Goal: Information Seeking & Learning: Learn about a topic

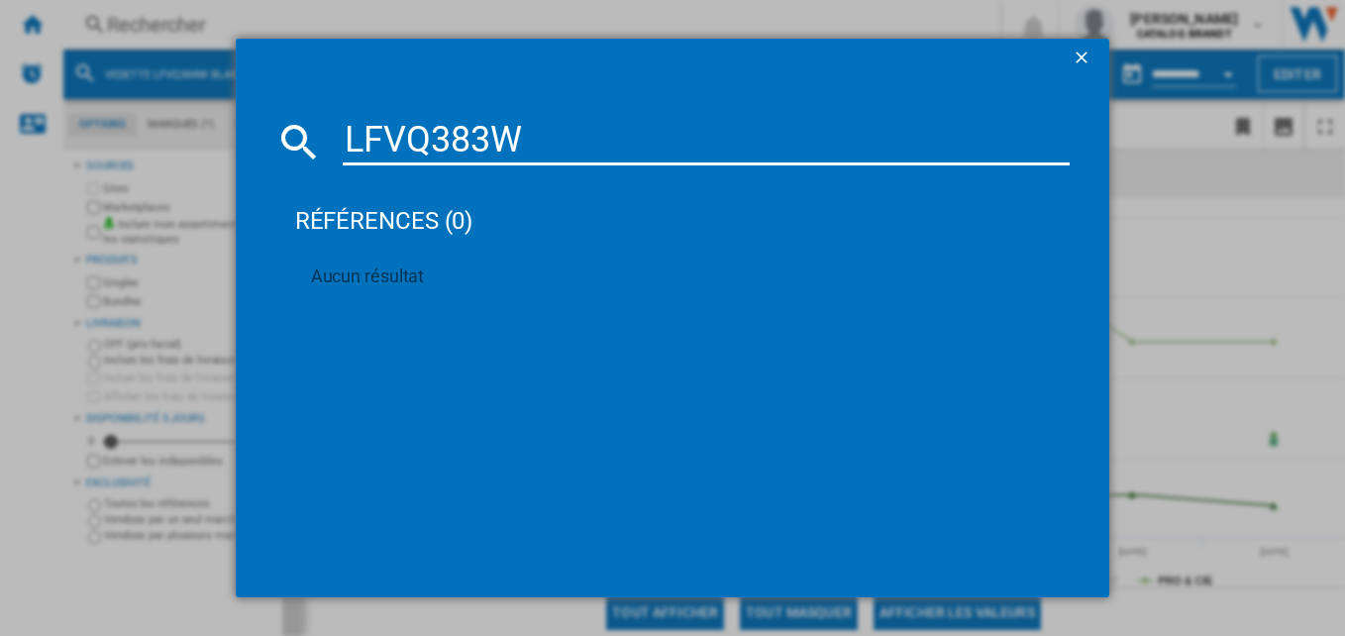
type input "LFVQ383W"
click at [1147, 187] on div "LFVQ383W références (0) Aucun résultat" at bounding box center [672, 318] width 1345 height 636
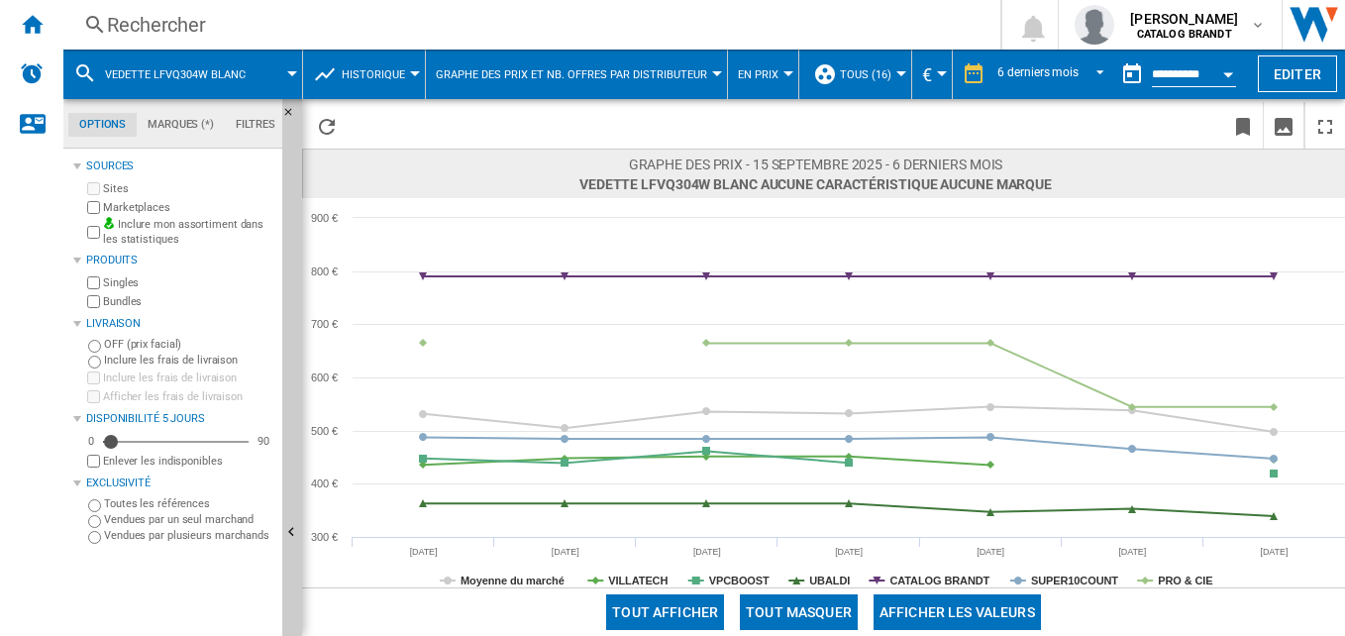
click at [634, 22] on div "Rechercher" at bounding box center [528, 25] width 842 height 28
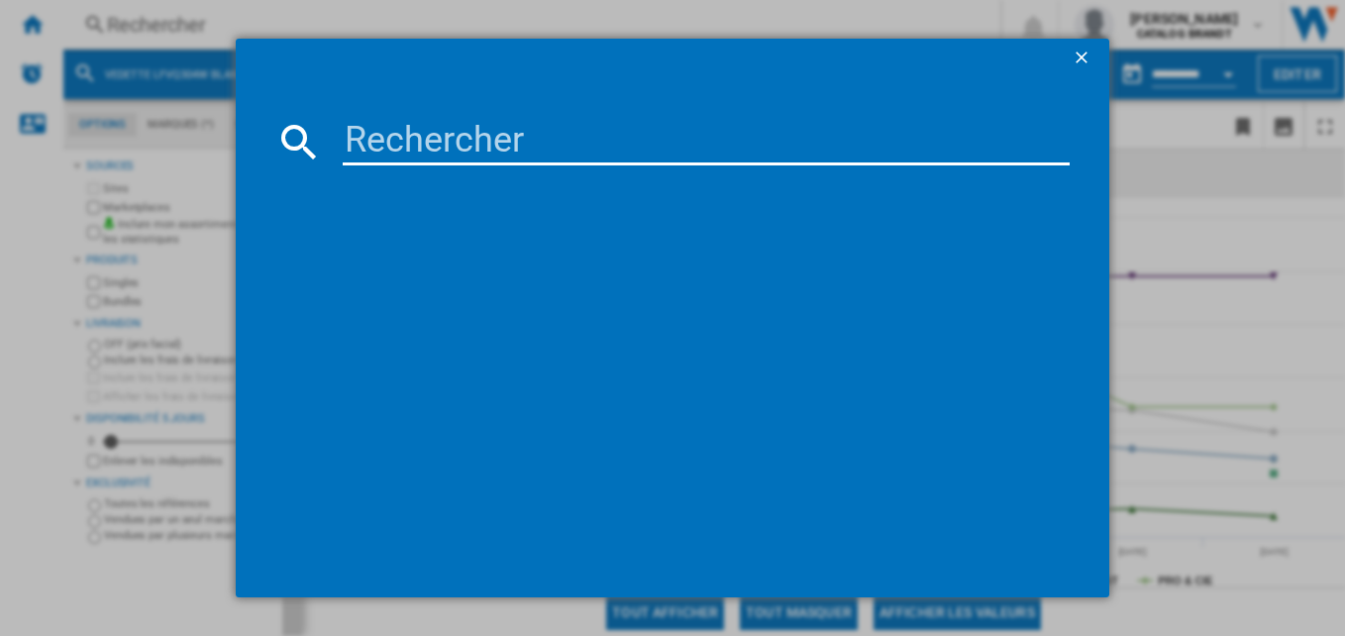
click at [623, 140] on input at bounding box center [707, 142] width 728 height 48
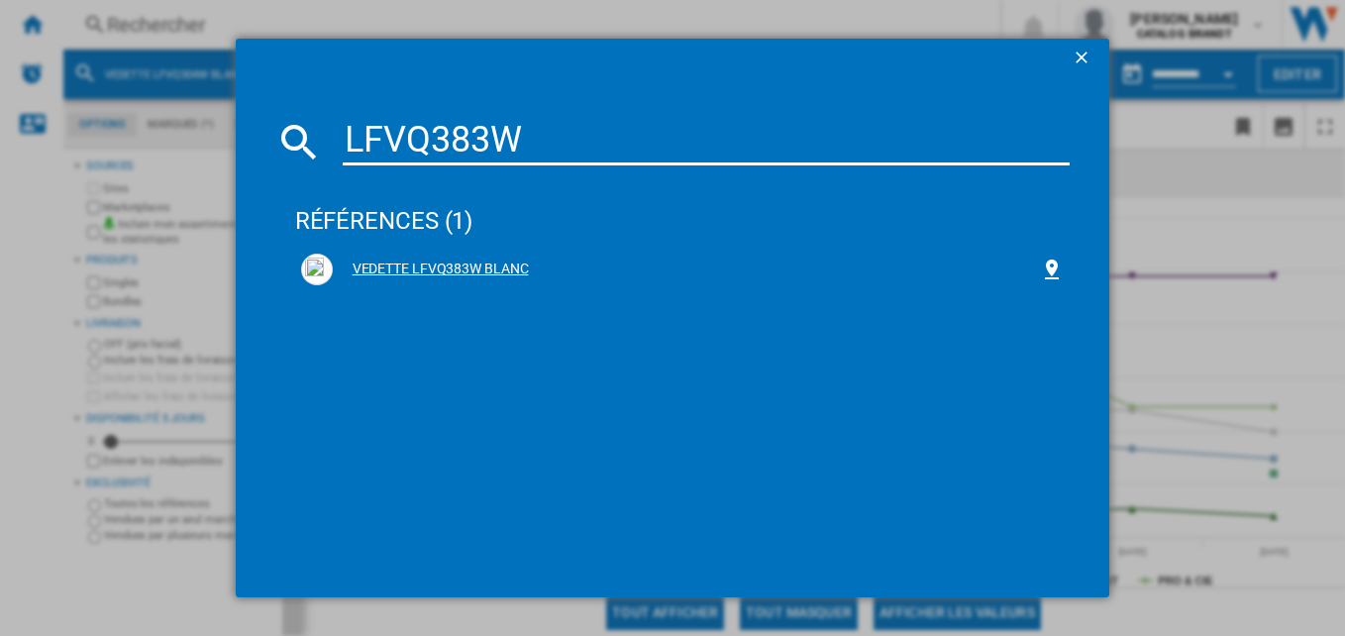
type input "LFVQ383W"
click at [421, 261] on div "VEDETTE LFVQ383W BLANC" at bounding box center [687, 269] width 708 height 20
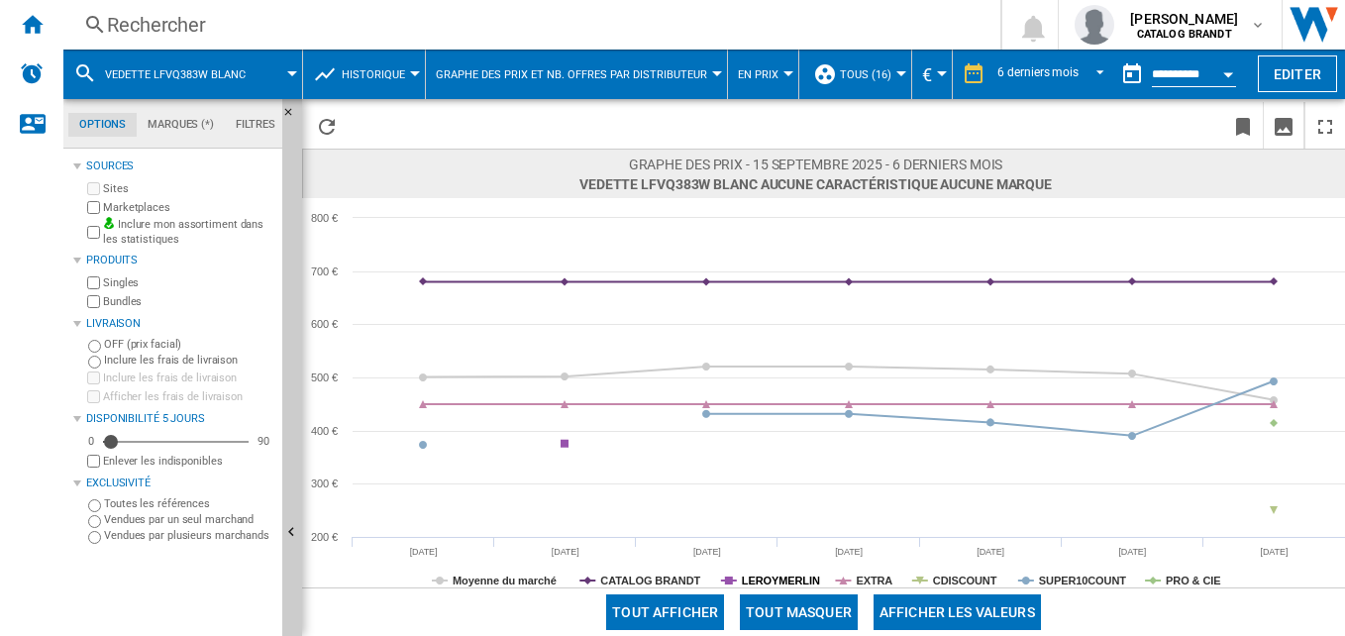
click at [793, 577] on tspan "LEROYMERLIN" at bounding box center [781, 580] width 78 height 12
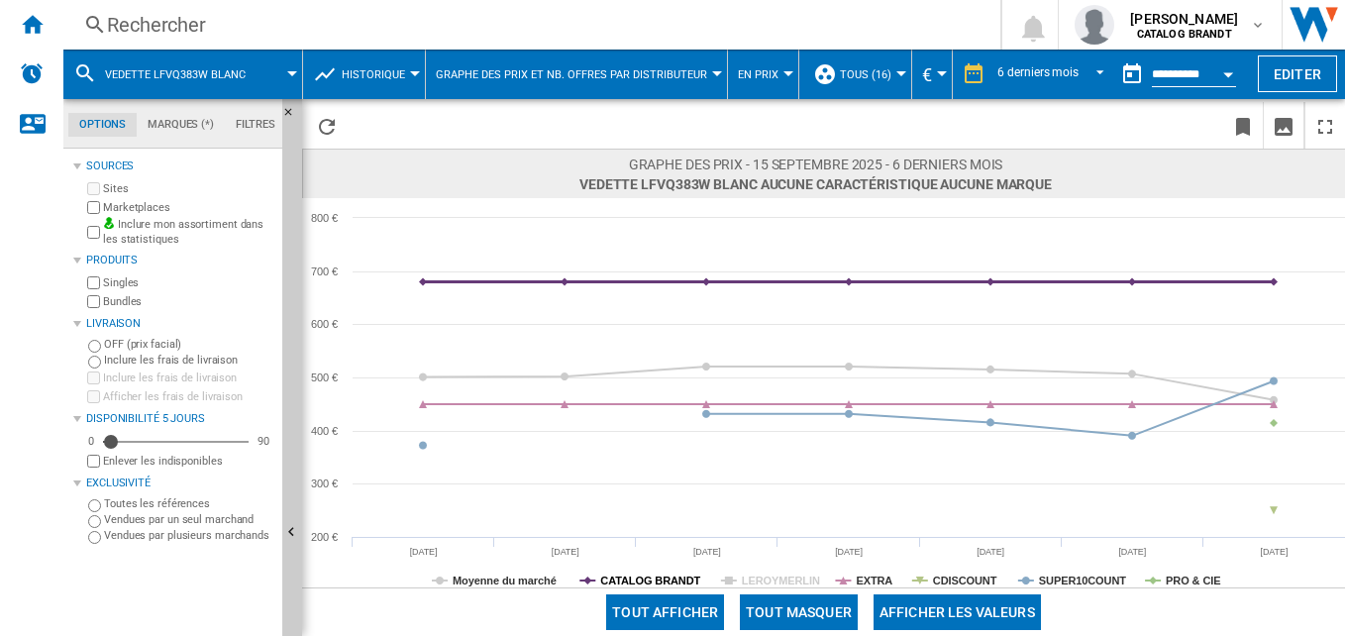
click at [612, 574] on tspan "CATALOG BRANDT" at bounding box center [650, 580] width 100 height 12
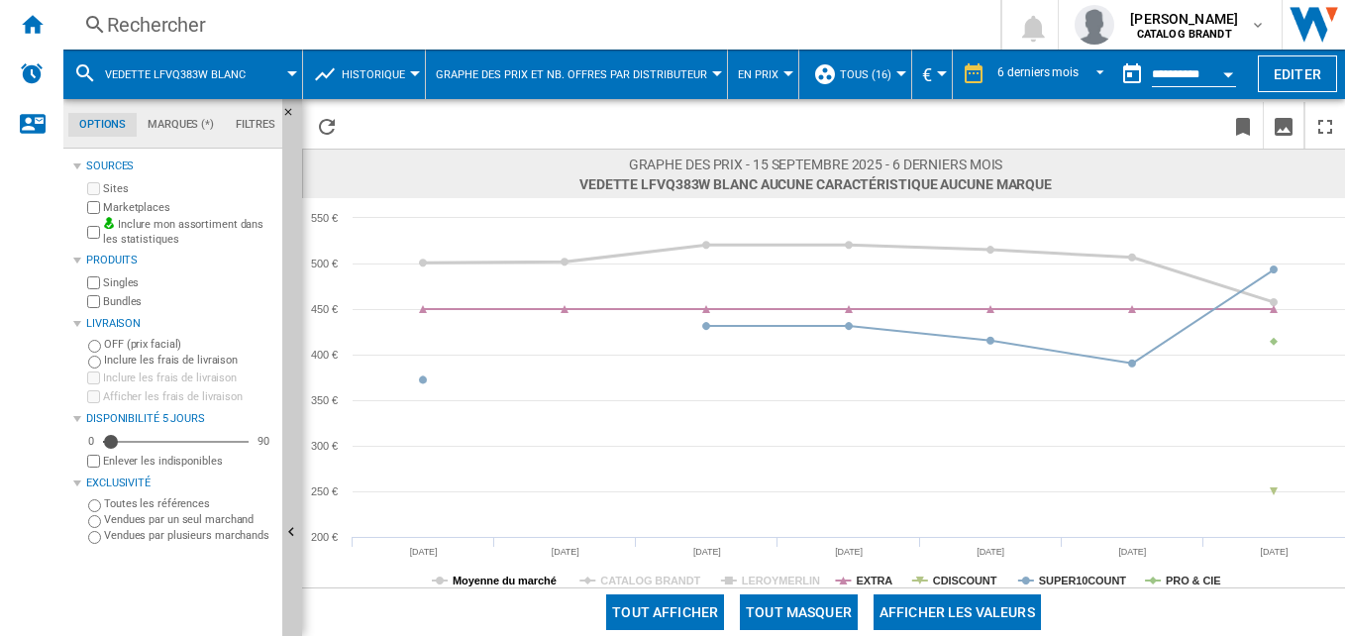
drag, startPoint x: 508, startPoint y: 574, endPoint x: 633, endPoint y: 582, distance: 125.0
click at [509, 574] on tspan "Moyenne du marché" at bounding box center [505, 580] width 104 height 12
click at [848, 570] on rect at bounding box center [823, 392] width 1043 height 389
click at [862, 577] on tspan "EXTRA" at bounding box center [874, 580] width 37 height 12
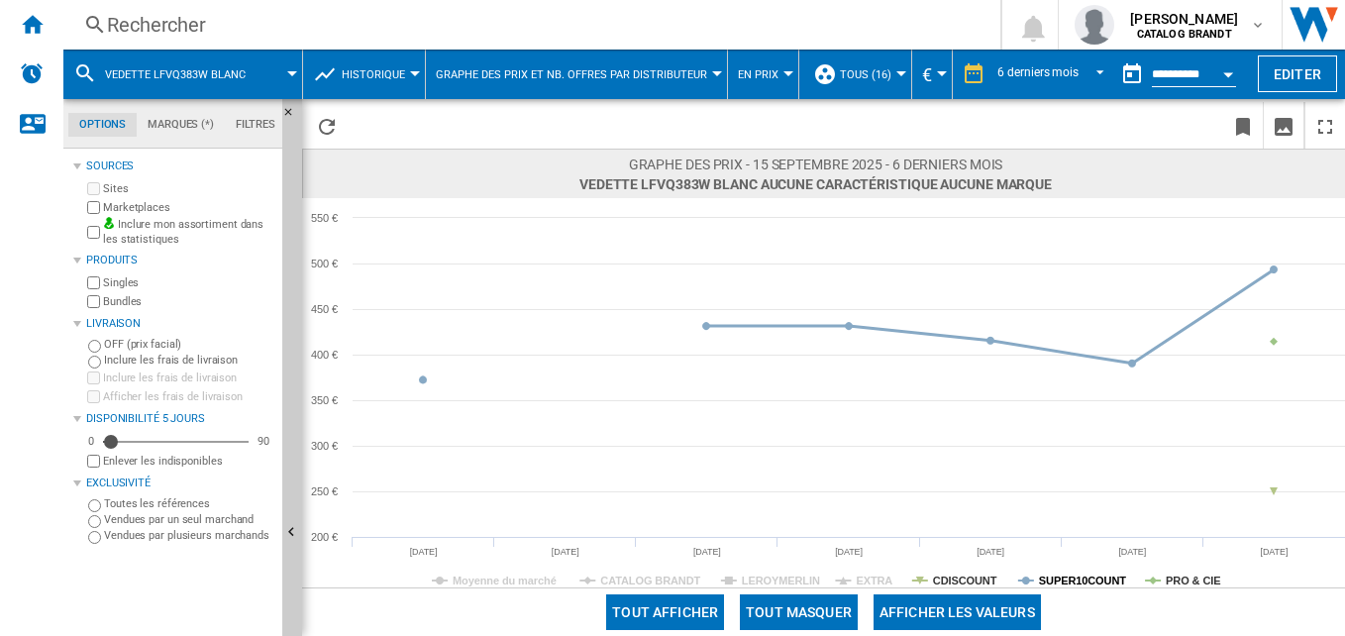
click at [1081, 583] on tspan "SUPER10COUNT" at bounding box center [1082, 580] width 87 height 12
